Goal: Information Seeking & Learning: Check status

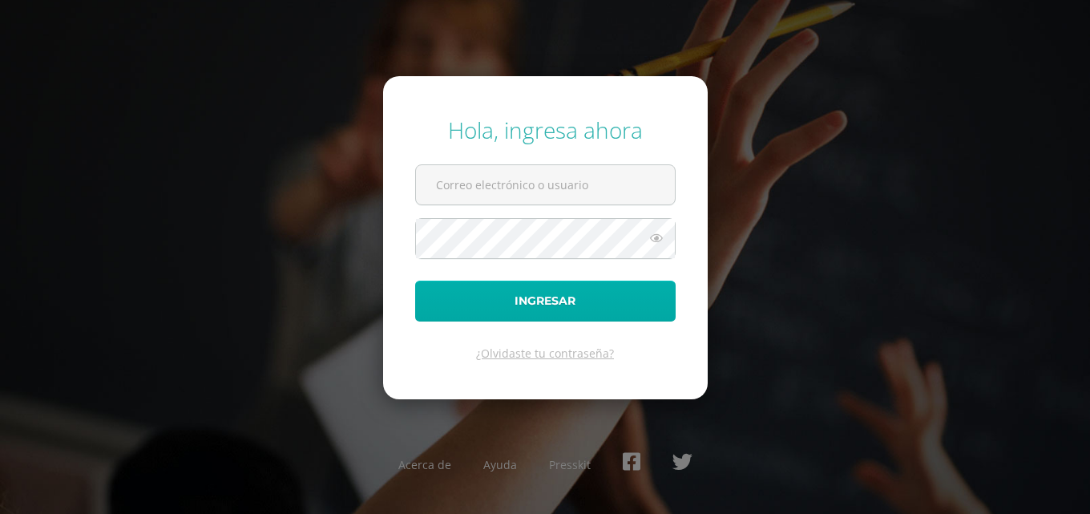
type input "COS0202598@osoriosandoval.edu.gt"
click at [541, 297] on button "Ingresar" at bounding box center [545, 301] width 261 height 41
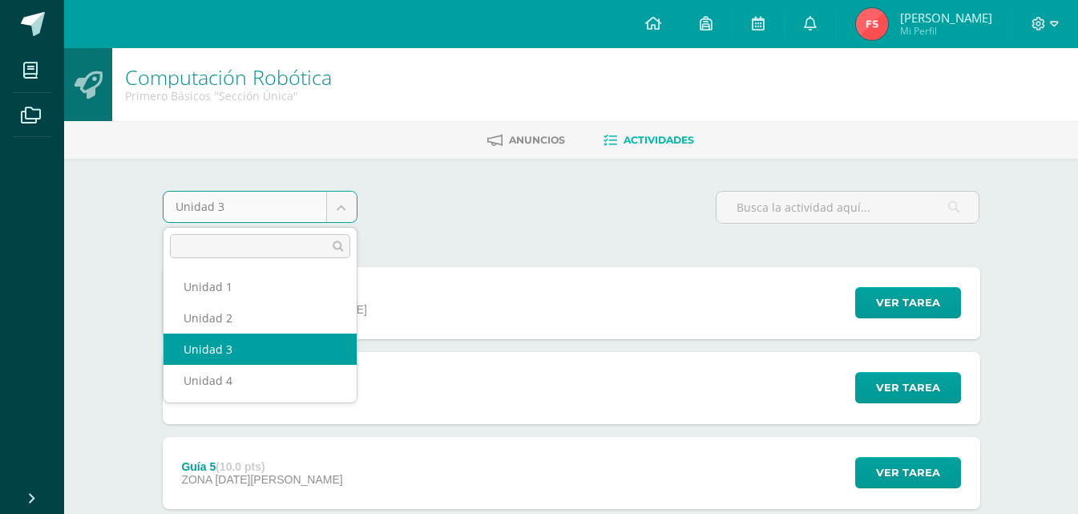
click at [351, 208] on body "Hola Fathma Khadija, bienvenido a Edoo! Mis cursos Archivos Cerrar panel Cienci…" at bounding box center [539, 520] width 1078 height 1041
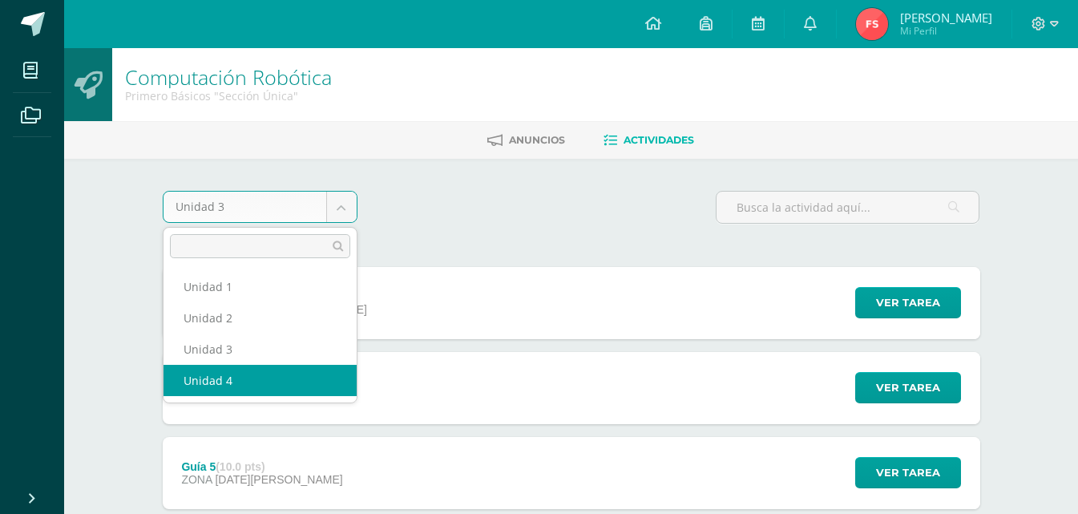
select select "Unidad 4"
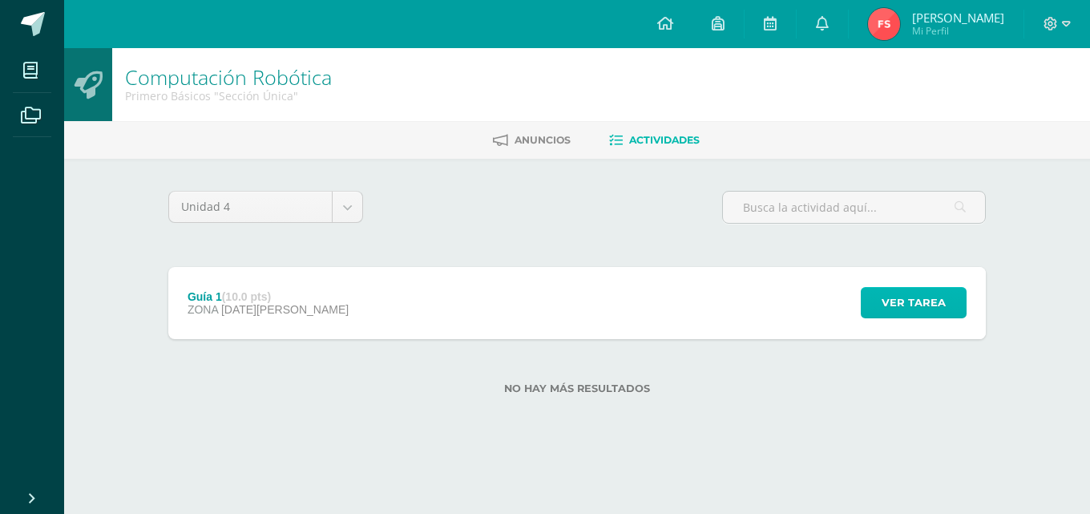
click at [891, 309] on span "Ver tarea" at bounding box center [914, 303] width 64 height 30
click at [891, 309] on div "Guía 1 Computación Robótica Cargando contenido" at bounding box center [544, 257] width 1077 height 242
click at [891, 309] on span "Ver tarea" at bounding box center [914, 303] width 64 height 30
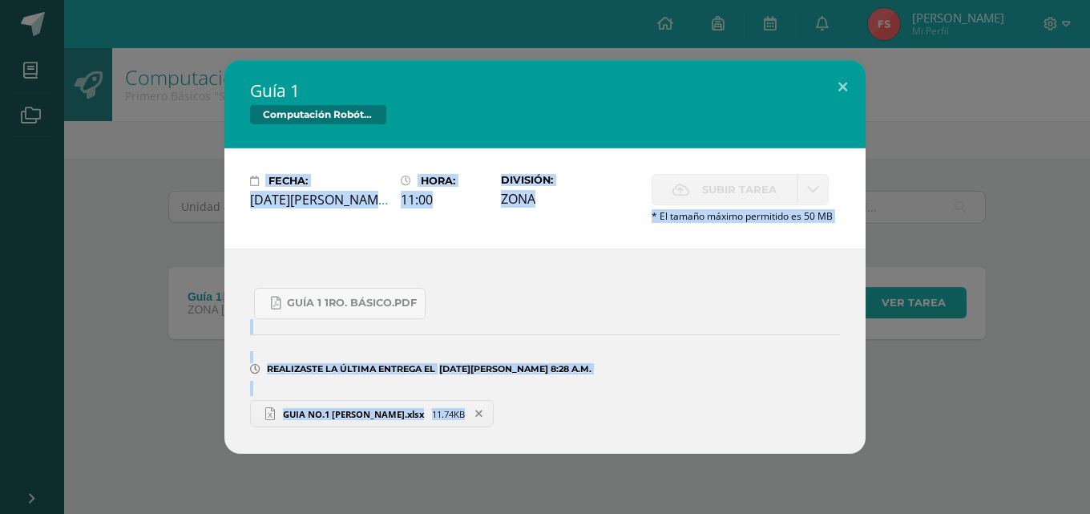
click at [891, 309] on div "Guía 1 Computación Robótica Fecha: Lunes 11 de Agosto Hora: 11:00 División: ZONA" at bounding box center [544, 257] width 1077 height 394
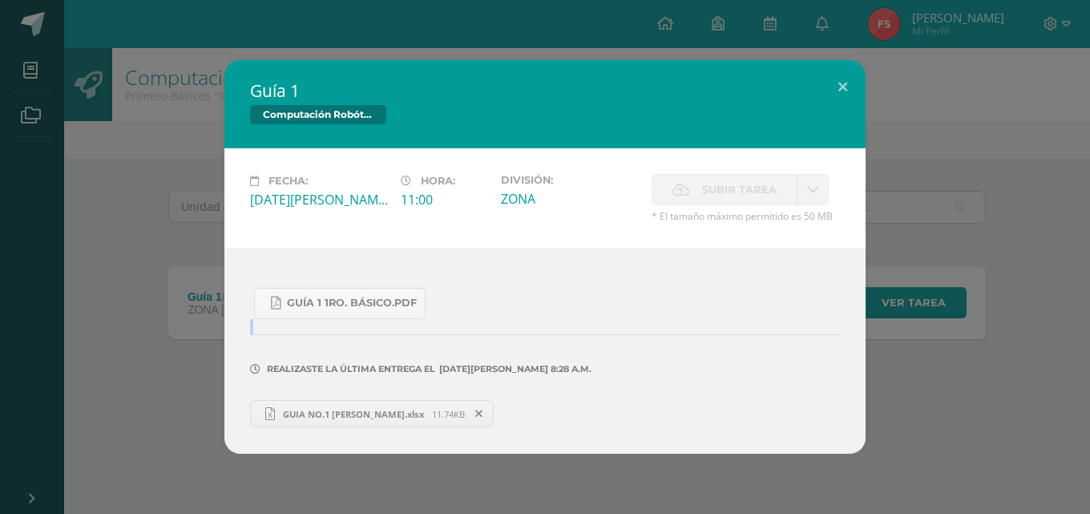
click at [891, 309] on div "Guía 1 Computación Robótica Fecha: Lunes 11 de Agosto Hora: 11:00 División: ZONA" at bounding box center [544, 257] width 1077 height 394
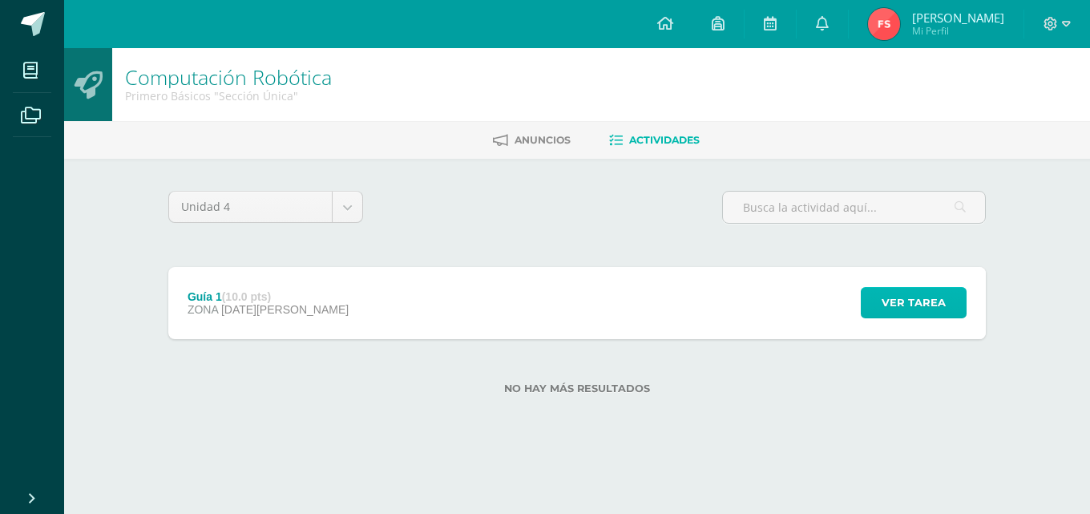
click at [888, 306] on span "Ver tarea" at bounding box center [914, 303] width 64 height 30
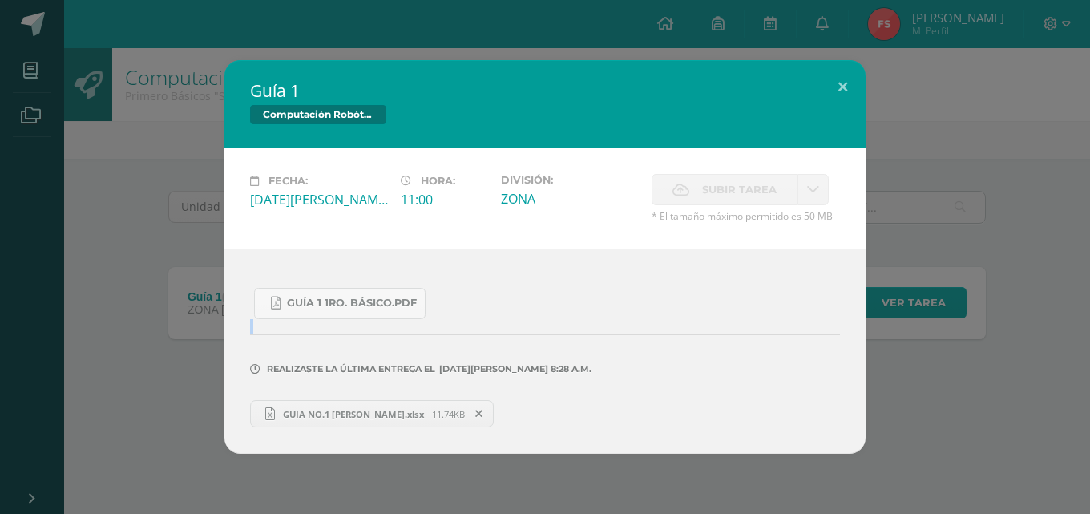
click at [888, 306] on div "Guía 1 Computación Robótica Fecha: Lunes 11 de Agosto Hora: 11:00 División: ZONA" at bounding box center [544, 257] width 1077 height 394
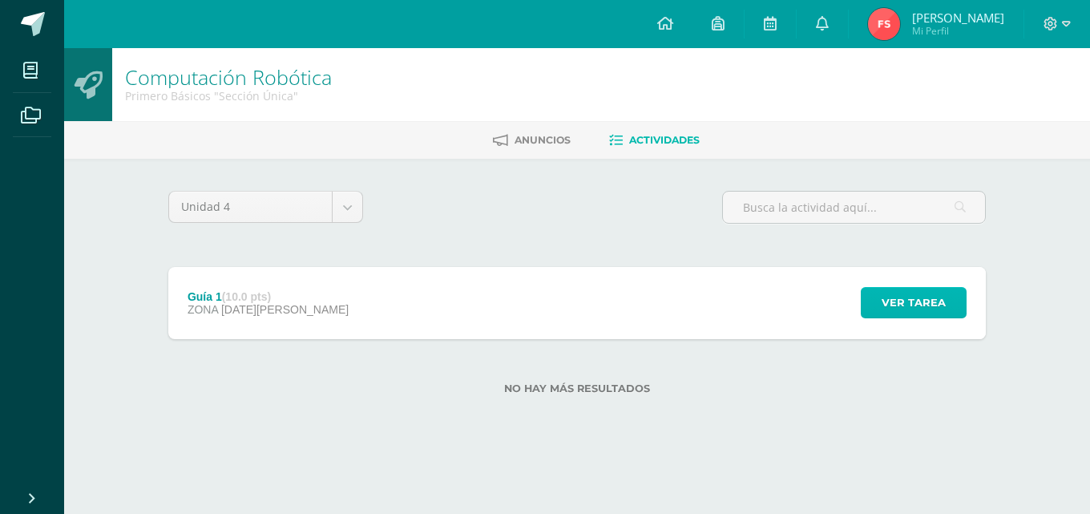
click at [877, 299] on button "Ver tarea" at bounding box center [914, 302] width 106 height 31
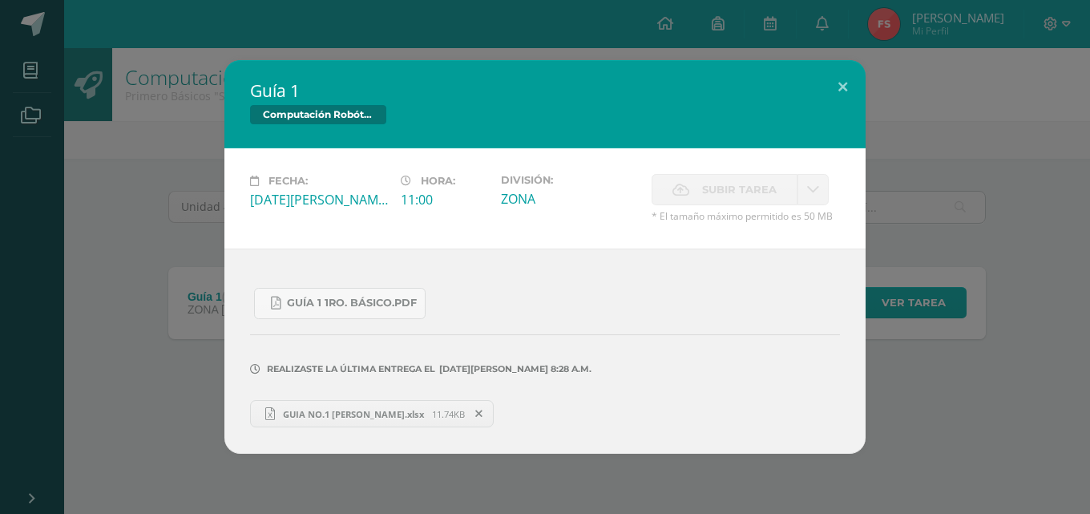
click at [877, 299] on div "Guía 1 Computación Robótica Fecha: Lunes 11 de Agosto Hora: 11:00 División: ZONA" at bounding box center [544, 257] width 1077 height 394
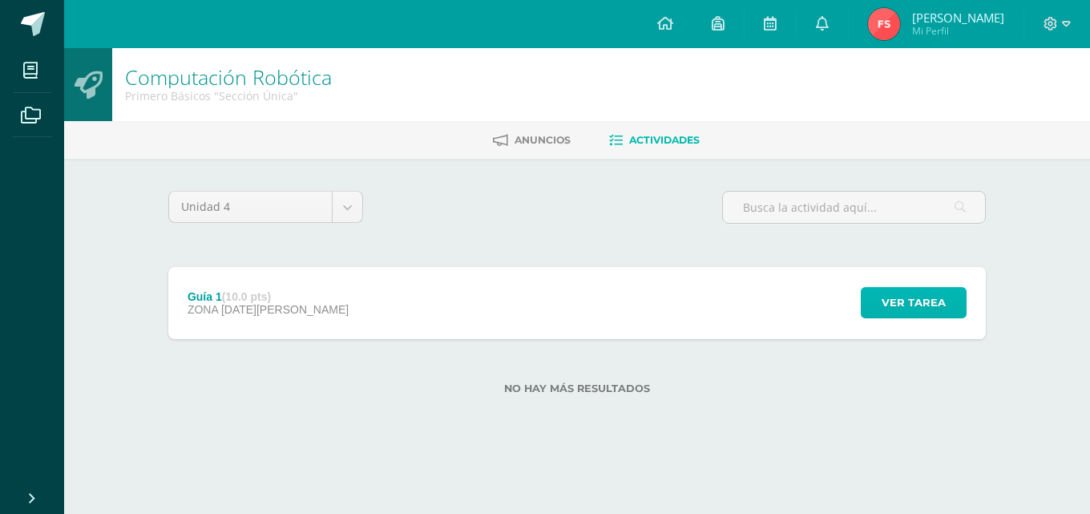
click at [907, 308] on span "Ver tarea" at bounding box center [914, 303] width 64 height 30
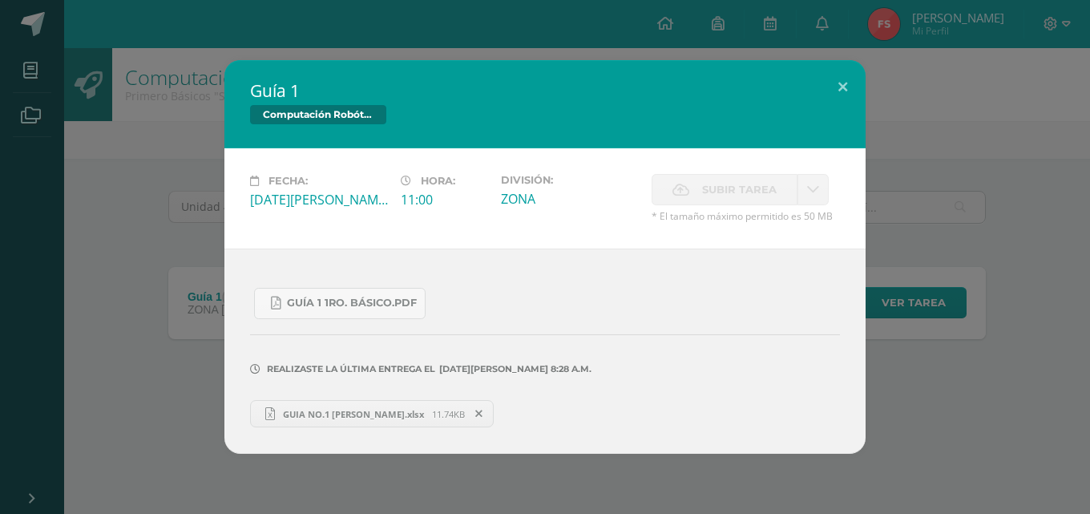
click at [395, 411] on span "GUIA NO.1 [PERSON_NAME].xlsx" at bounding box center [353, 414] width 157 height 12
click at [382, 411] on span "GUIA NO.1 [PERSON_NAME].xlsx" at bounding box center [353, 414] width 157 height 12
click at [410, 408] on span "GUIA NO.1 [PERSON_NAME].xlsx" at bounding box center [353, 414] width 157 height 12
click at [683, 304] on div "Guía 1 1ro. Básico.pdf" at bounding box center [545, 297] width 590 height 44
click at [719, 189] on span "Subir tarea" at bounding box center [739, 190] width 75 height 30
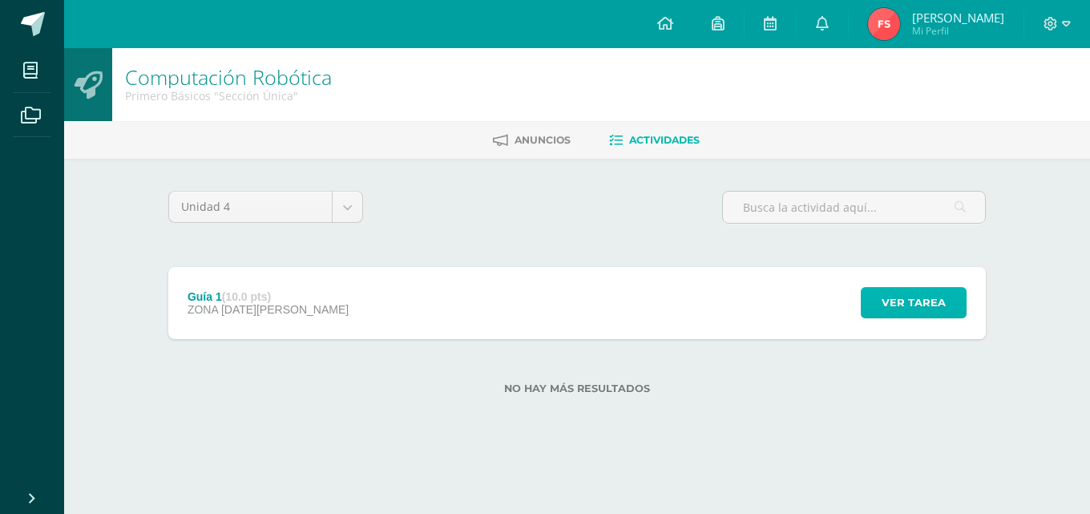
click at [927, 312] on span "Ver tarea" at bounding box center [914, 303] width 64 height 30
click at [923, 303] on span "Ver tarea" at bounding box center [914, 303] width 64 height 30
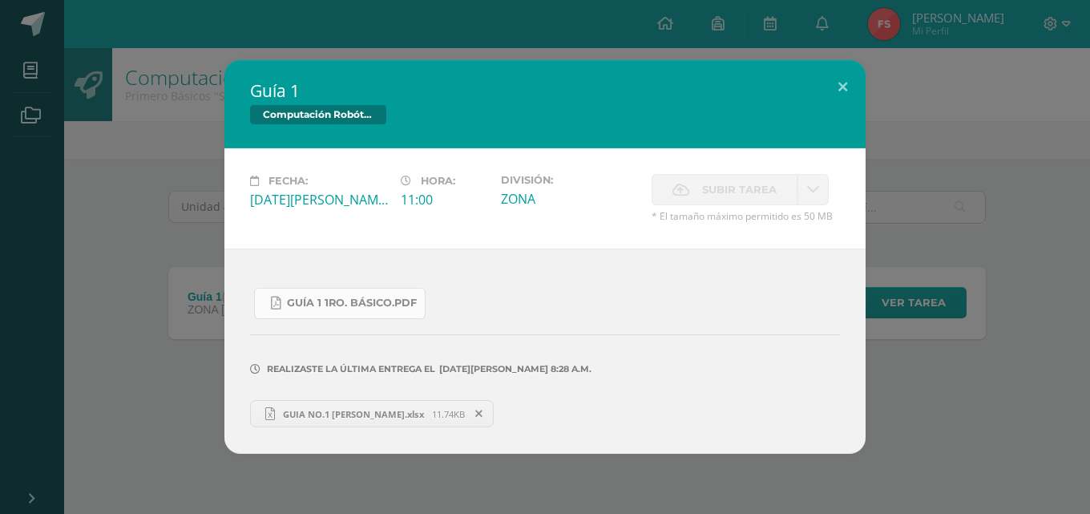
click at [361, 288] on link "Guía 1 1ro. Básico.pdf" at bounding box center [340, 303] width 172 height 31
click at [864, 376] on div "Guía 1 1ro. Básico.pdf Realizaste la última entrega el 11 DE Agosto A LAS 8:28 …" at bounding box center [544, 351] width 641 height 205
click at [826, 351] on label "Realizaste la última entrega el 11 DE Agosto A LAS 8:28 a.m." at bounding box center [545, 362] width 590 height 23
click at [818, 349] on div "Realizaste la última entrega el 11 DE Agosto A LAS 8:28 a.m." at bounding box center [545, 357] width 590 height 77
click at [741, 207] on div "Subir tarea" at bounding box center [746, 191] width 188 height 35
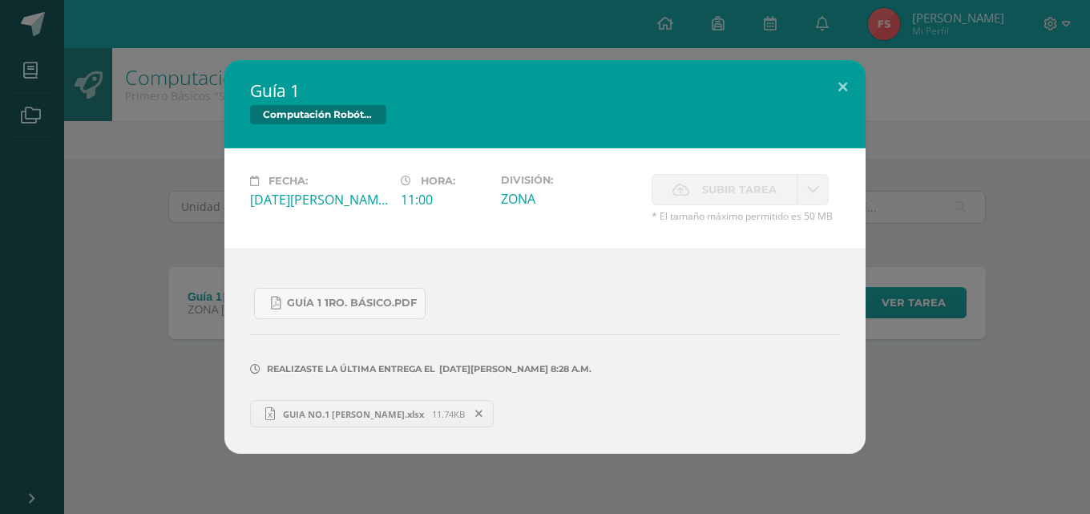
click at [738, 200] on span "Subir tarea" at bounding box center [739, 190] width 75 height 30
click at [736, 200] on span "Subir tarea" at bounding box center [739, 190] width 75 height 30
click at [736, 203] on span "Subir tarea" at bounding box center [739, 190] width 75 height 30
click at [736, 204] on label "Subir tarea" at bounding box center [725, 189] width 146 height 31
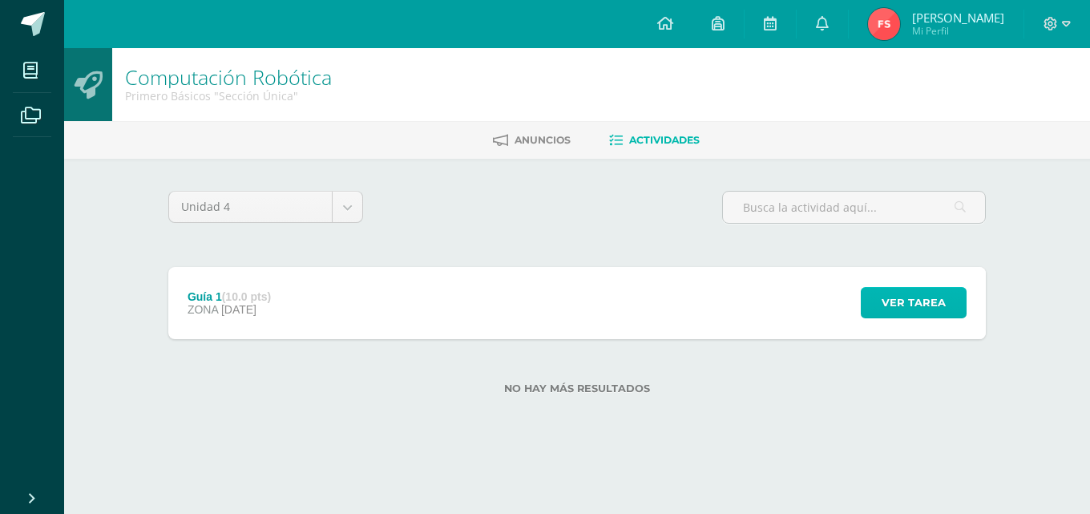
click at [933, 301] on span "Ver tarea" at bounding box center [914, 303] width 64 height 30
click at [890, 298] on span "Ver tarea" at bounding box center [914, 303] width 64 height 30
click at [890, 298] on div "Guía 1 Computación Robótica Cargando contenido" at bounding box center [544, 257] width 1077 height 242
click at [898, 301] on span "Ver tarea" at bounding box center [914, 303] width 64 height 30
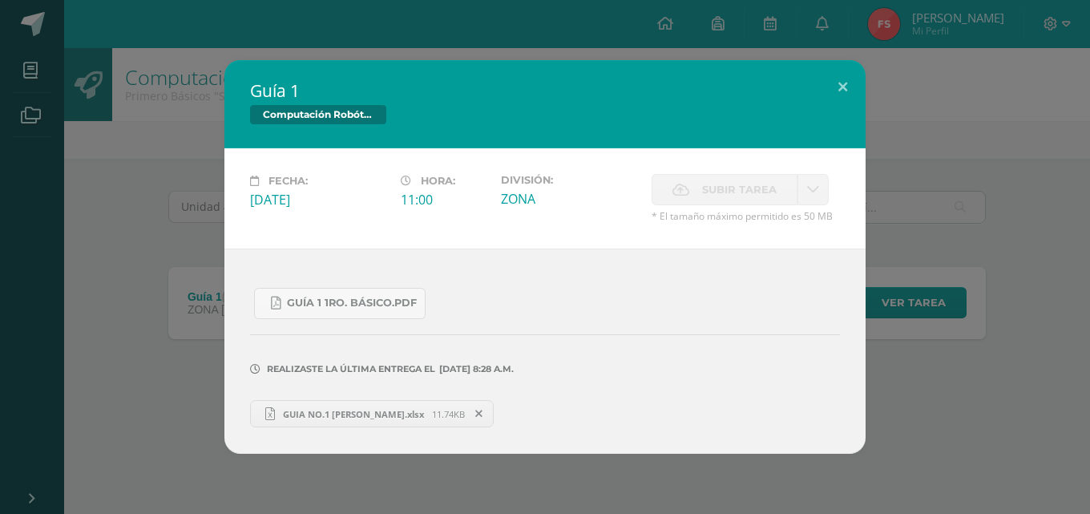
click at [750, 302] on div "Guía 1 1ro. Básico.pdf" at bounding box center [545, 297] width 590 height 44
click at [848, 79] on button at bounding box center [843, 87] width 46 height 55
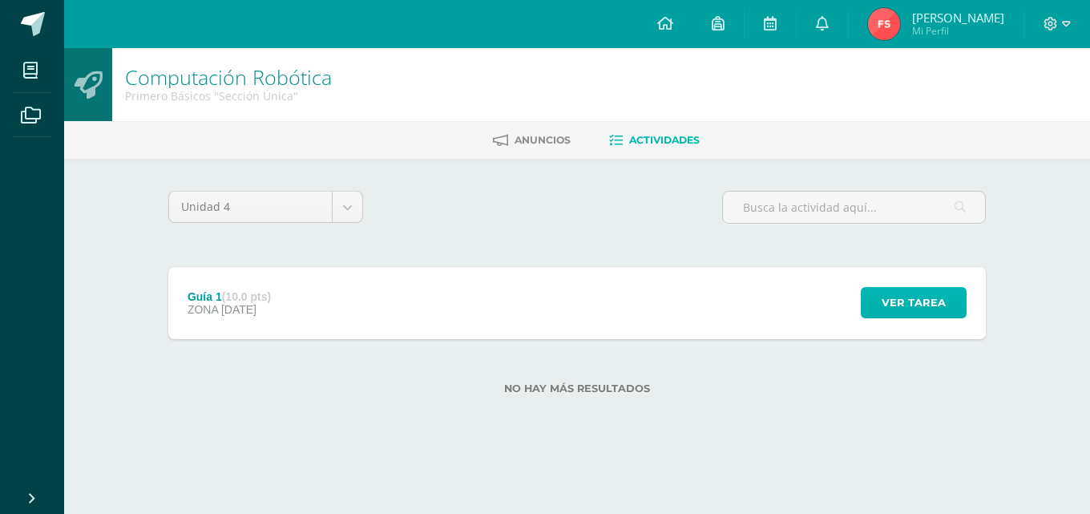
click at [925, 292] on span "Ver tarea" at bounding box center [914, 303] width 64 height 30
click at [916, 292] on span "Ver tarea" at bounding box center [914, 303] width 64 height 30
